Goal: Task Accomplishment & Management: Manage account settings

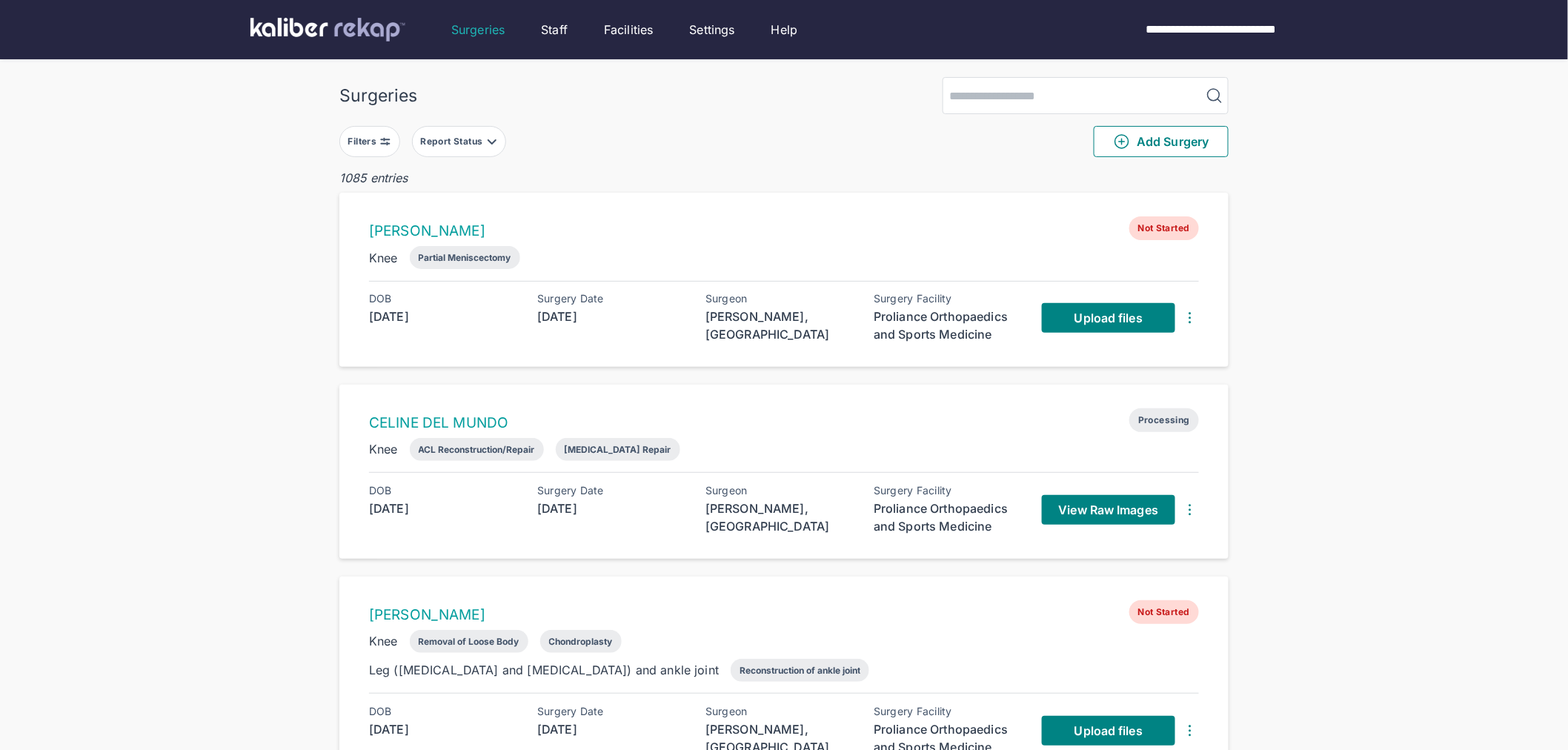
click at [374, 132] on button "Filters" at bounding box center [370, 141] width 61 height 31
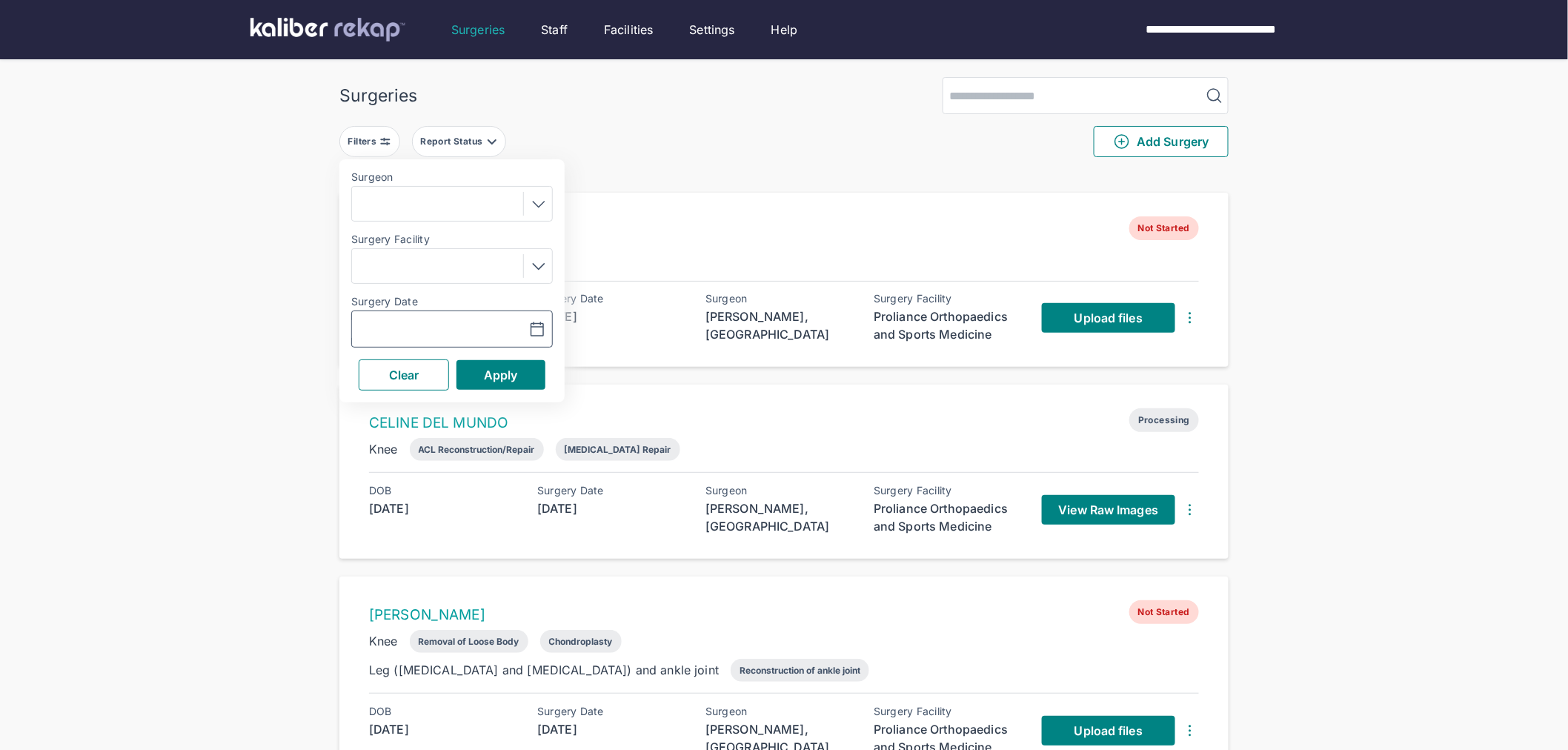
click at [534, 335] on icon "button" at bounding box center [537, 330] width 18 height 18
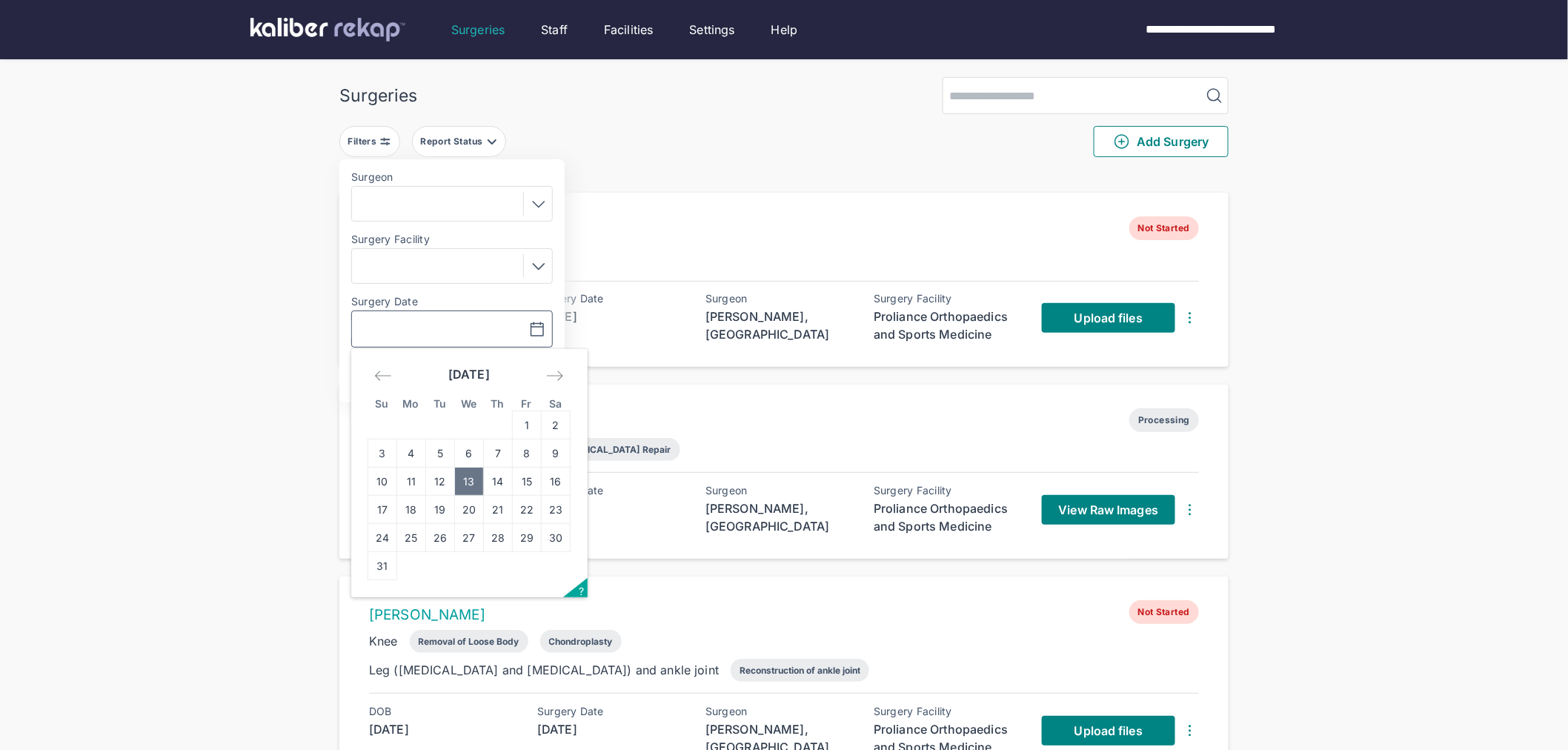
click at [477, 477] on td "13" at bounding box center [469, 481] width 29 height 28
type input "**********"
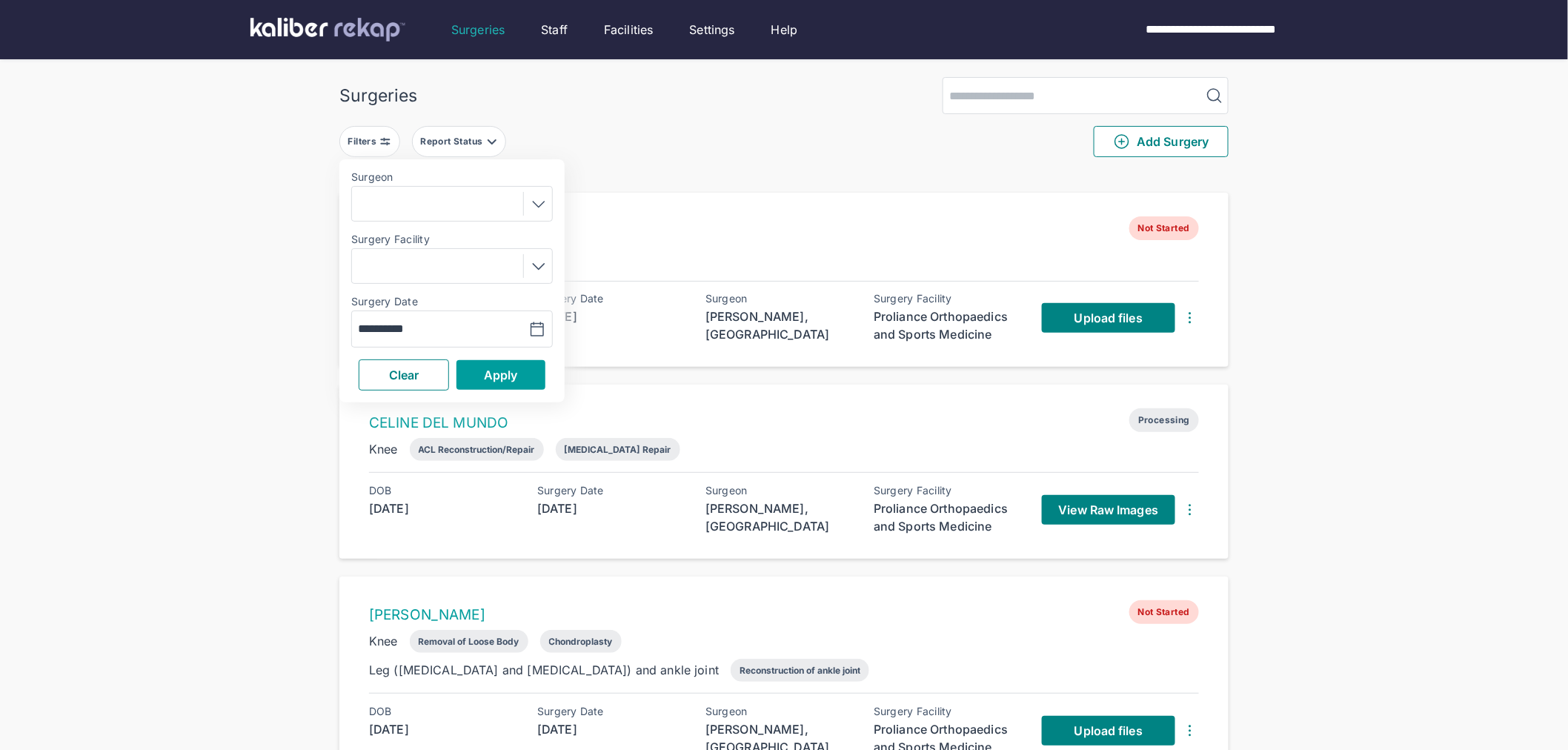
click at [516, 381] on span "Apply" at bounding box center [501, 374] width 34 height 15
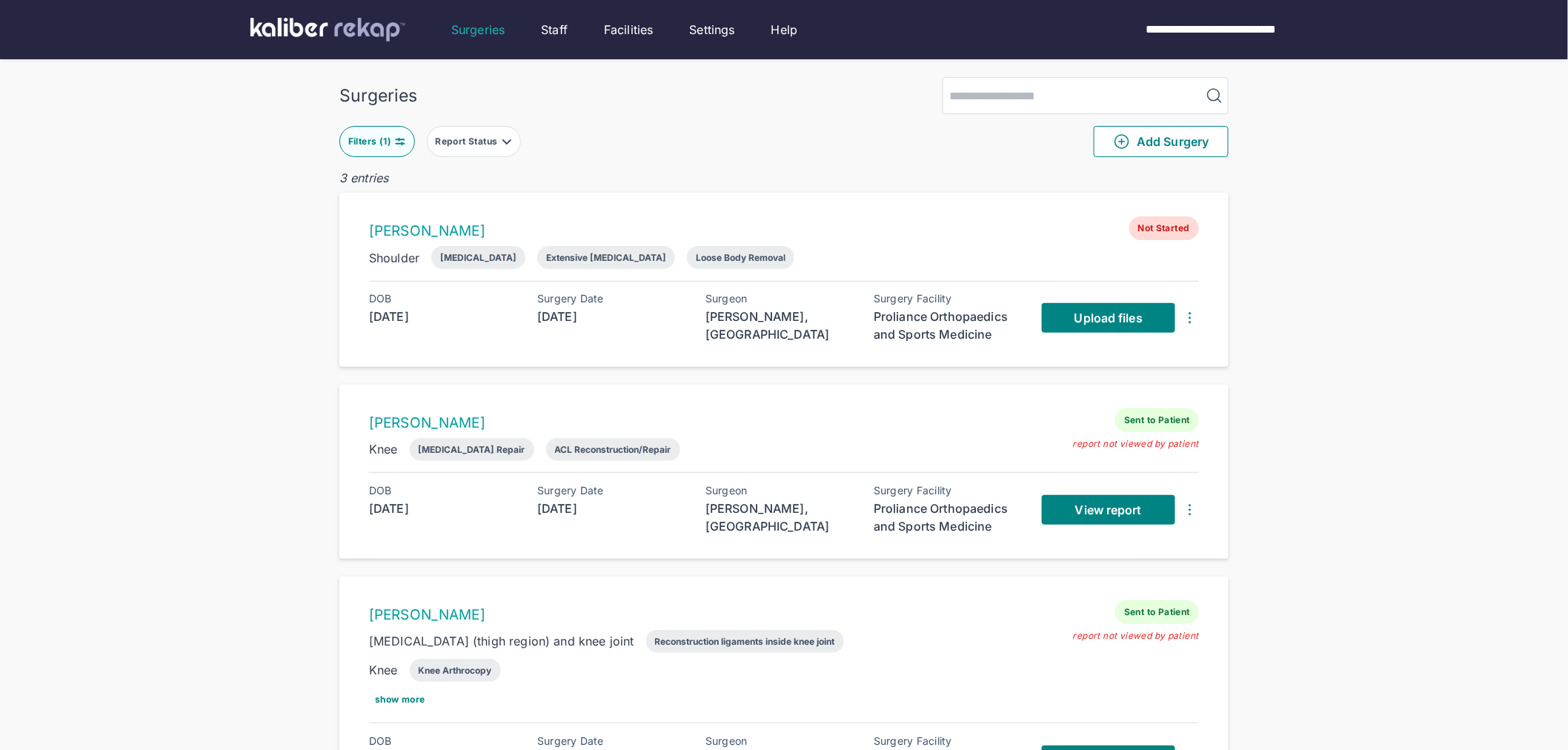
click at [1190, 316] on img at bounding box center [1190, 317] width 18 height 18
click at [1183, 338] on div "Delete Surgery" at bounding box center [1131, 345] width 151 height 15
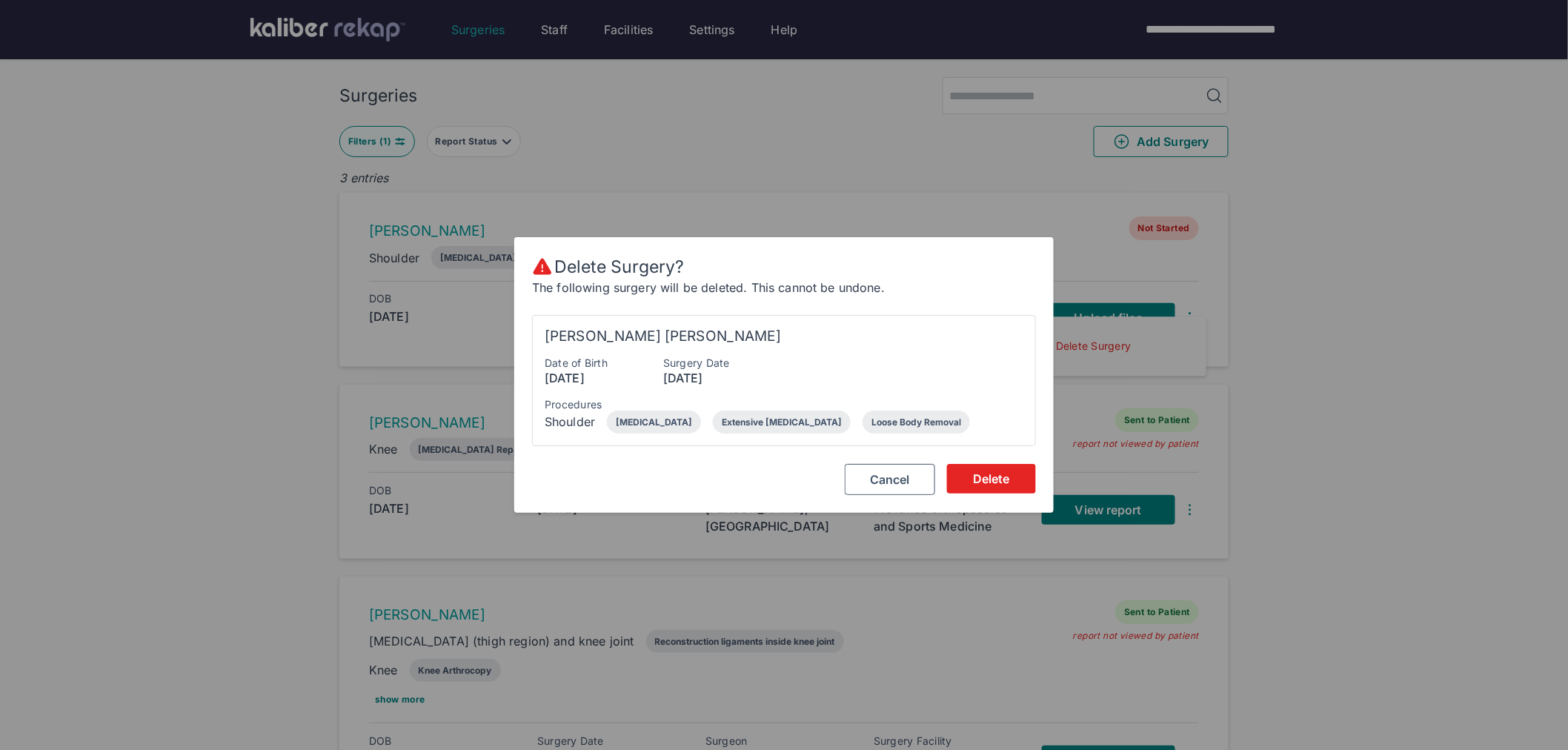
click at [1009, 475] on span "Delete" at bounding box center [991, 478] width 37 height 15
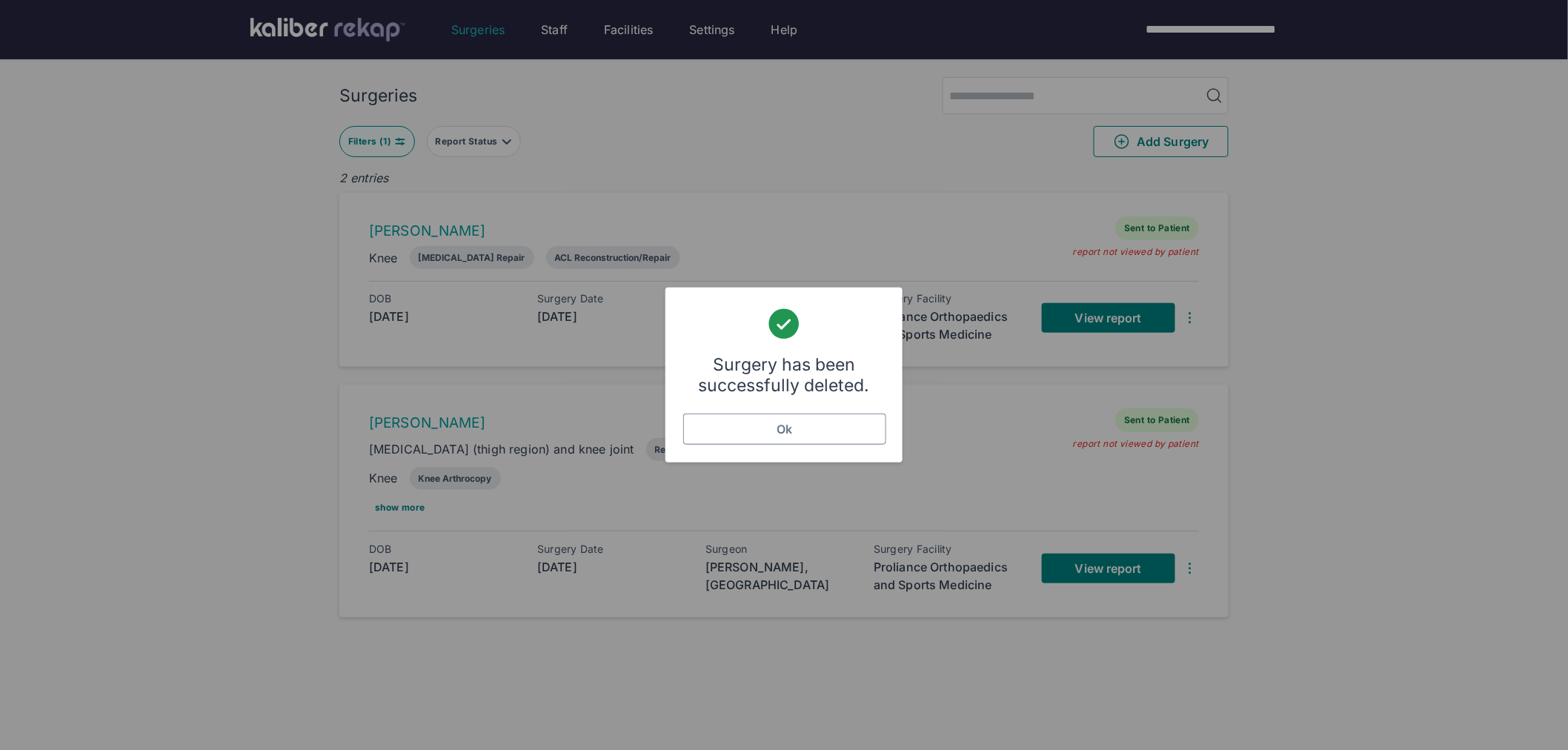
click at [828, 424] on button "Ok" at bounding box center [784, 429] width 203 height 31
